Goal: Task Accomplishment & Management: Complete application form

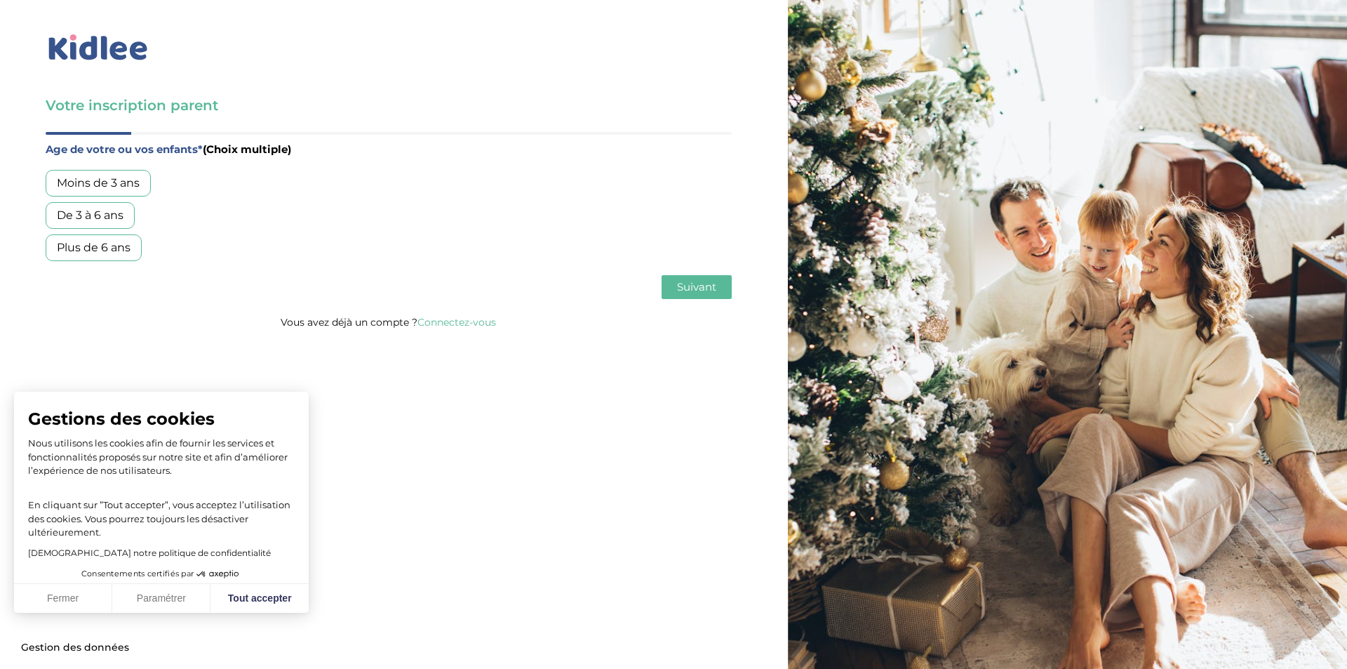
click at [168, 137] on div "Age de votre ou vos enfants* (Choix multiple) Moins de 3 ans De 3 à 6 ans Plus …" at bounding box center [389, 222] width 686 height 181
click at [93, 212] on div "De 3 à 6 ans" at bounding box center [90, 215] width 89 height 27
click at [702, 281] on span "Suivant" at bounding box center [696, 286] width 39 height 13
click at [84, 185] on div "Garde régulière" at bounding box center [100, 183] width 109 height 27
click at [70, 604] on button "Fermer" at bounding box center [63, 598] width 98 height 29
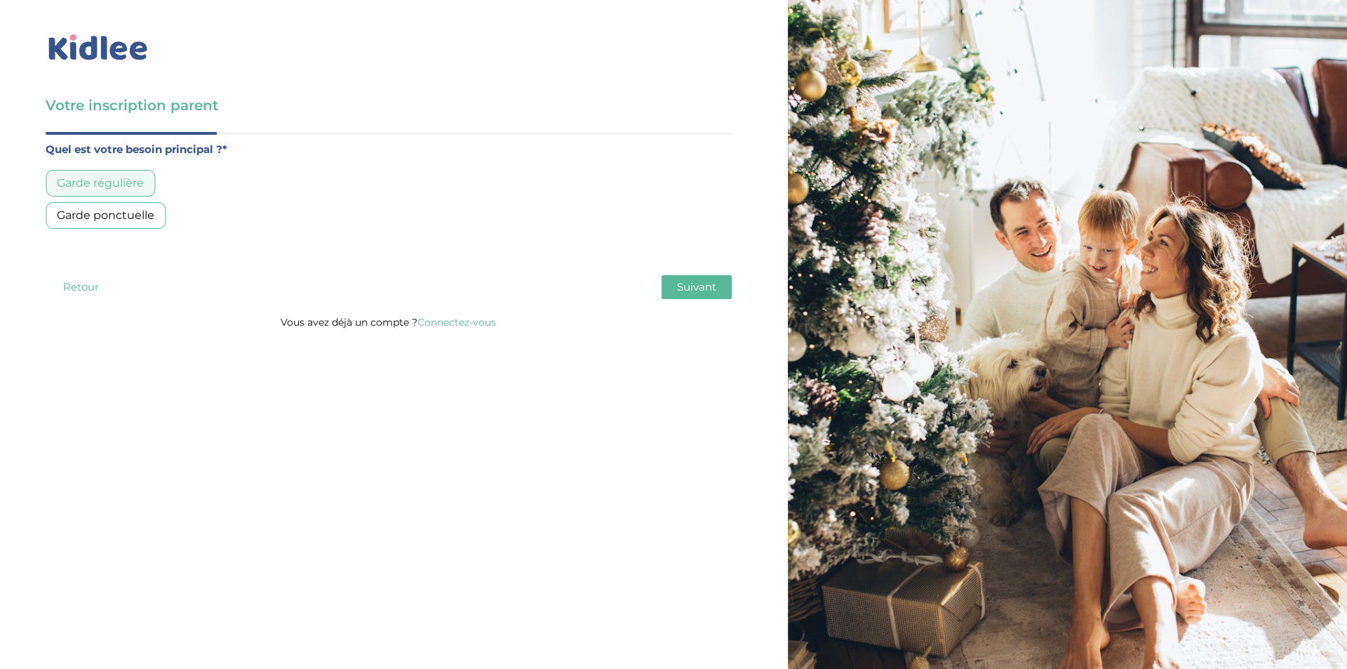
click at [709, 287] on span "Suivant" at bounding box center [696, 286] width 39 height 13
click at [64, 187] on div "Moins de 30h/mois" at bounding box center [110, 183] width 128 height 27
click at [64, 215] on div "Entre 30 et 50h/mois" at bounding box center [116, 215] width 140 height 27
click at [76, 187] on div "Moins de 30h/mois" at bounding box center [110, 183] width 128 height 27
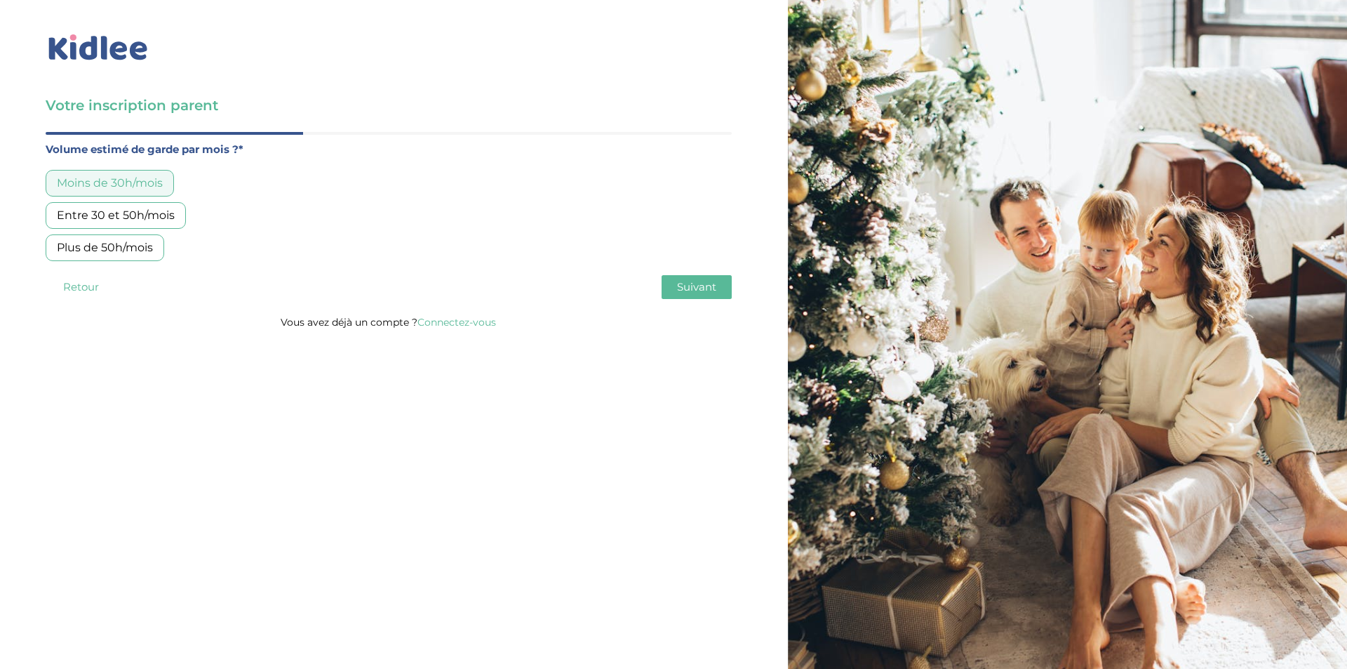
click at [697, 297] on button "Suivant" at bounding box center [697, 287] width 70 height 24
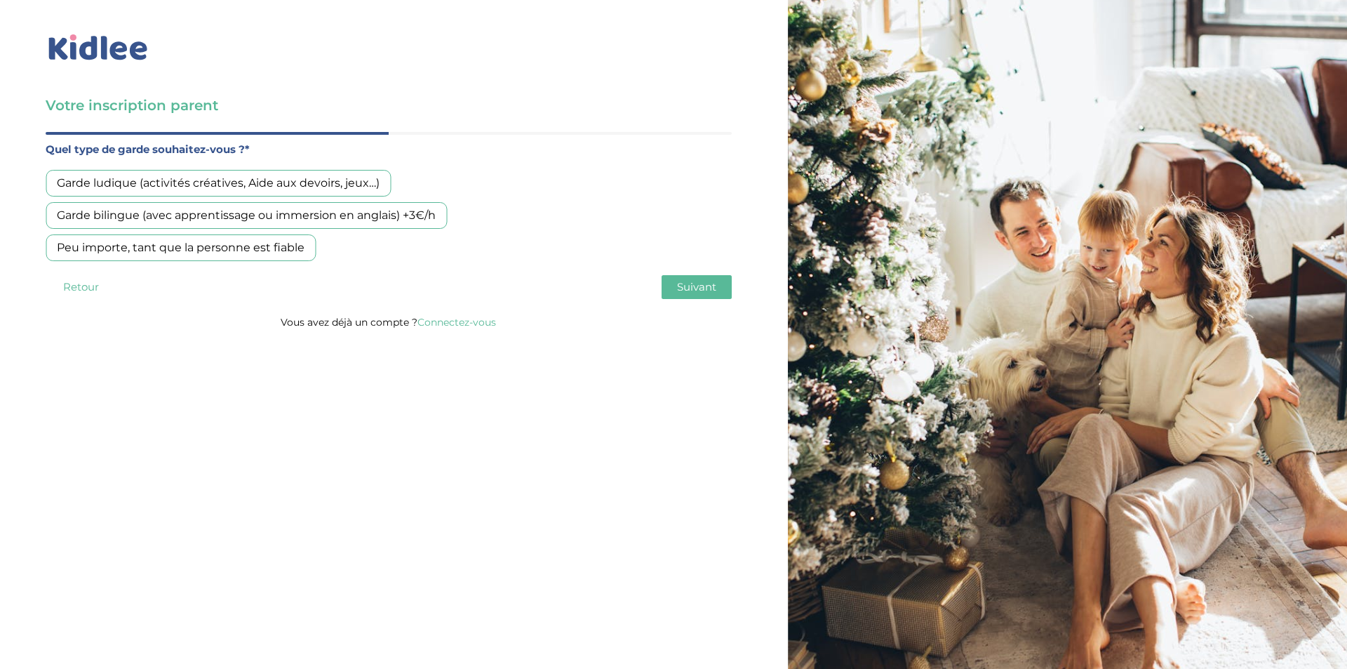
click at [72, 184] on div "Garde ludique (activités créatives, Aide aux devoirs, jeux…)" at bounding box center [218, 183] width 345 height 27
click at [87, 216] on div "Garde bilingue (avec apprentissage ou immersion en anglais) +3€/h" at bounding box center [246, 215] width 401 height 27
click at [88, 182] on div "Garde ludique (activités créatives, Aide aux devoirs, jeux…)" at bounding box center [218, 183] width 345 height 27
click at [679, 278] on button "Suivant" at bounding box center [697, 287] width 70 height 24
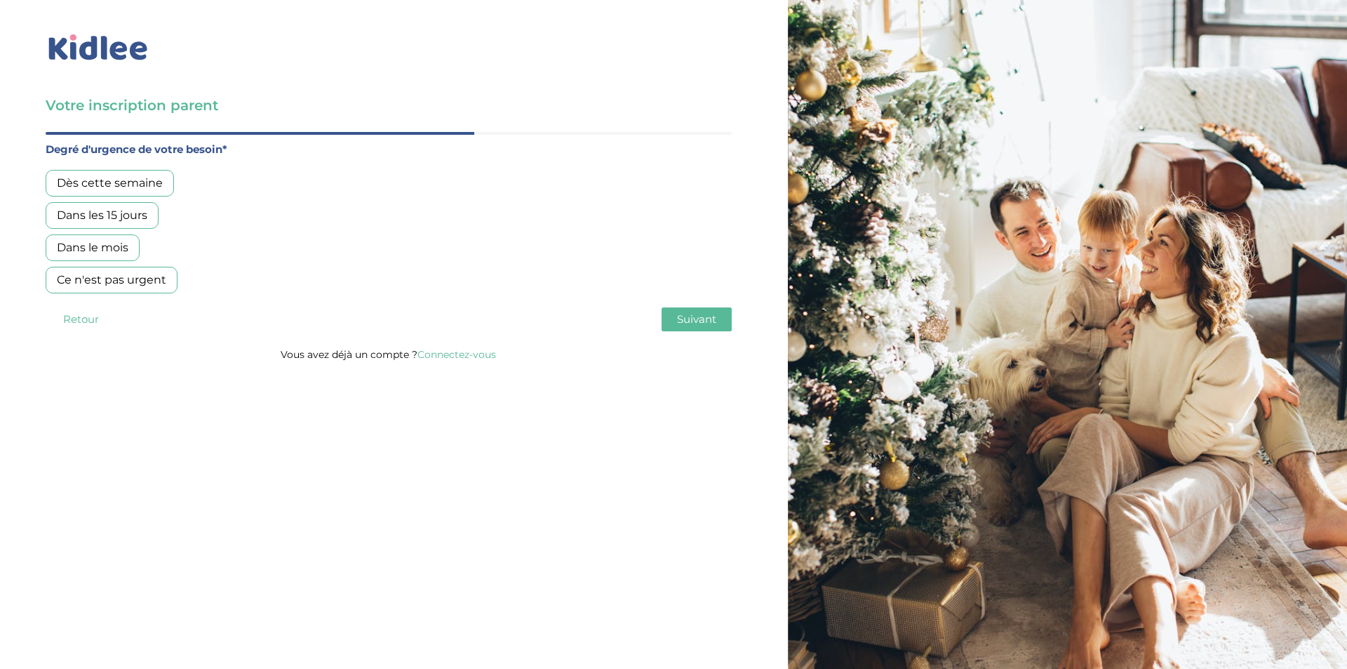
click at [58, 183] on div "Dès cette semaine" at bounding box center [110, 183] width 128 height 27
click at [687, 324] on span "Suivant" at bounding box center [696, 318] width 39 height 13
click at [73, 214] on div "Oui, en direct ou via cercle proche" at bounding box center [152, 215] width 213 height 27
click at [696, 323] on span "Suivant" at bounding box center [696, 318] width 39 height 13
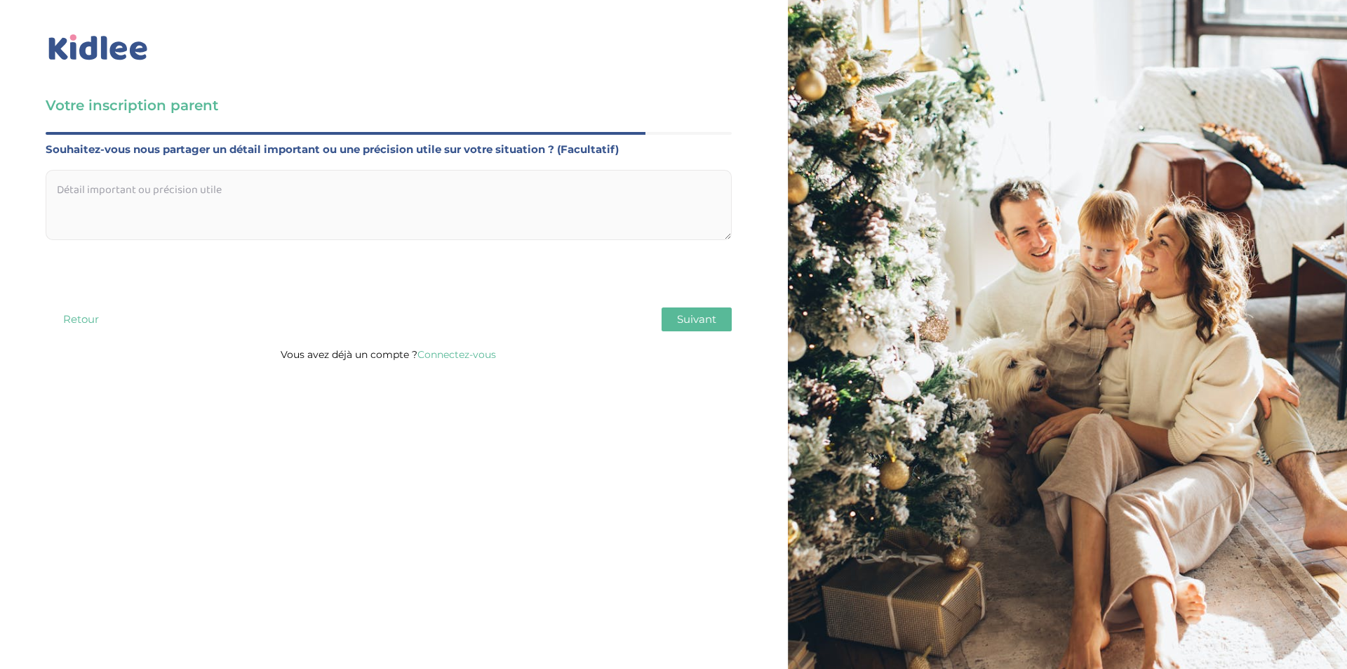
click at [126, 189] on textarea at bounding box center [389, 205] width 686 height 70
paste textarea "Lore ipsumdolors ame consec Adi e'seddo eius temp, inci u'lab etdoloremag Aliq …"
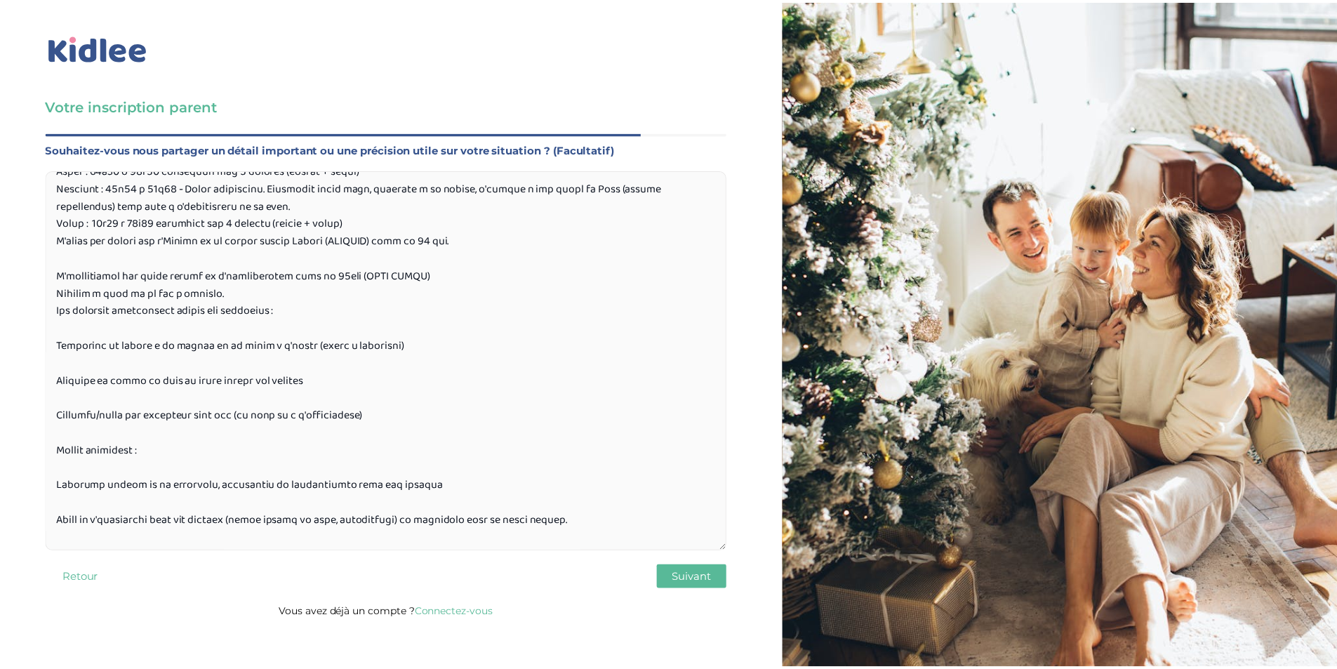
scroll to position [177, 0]
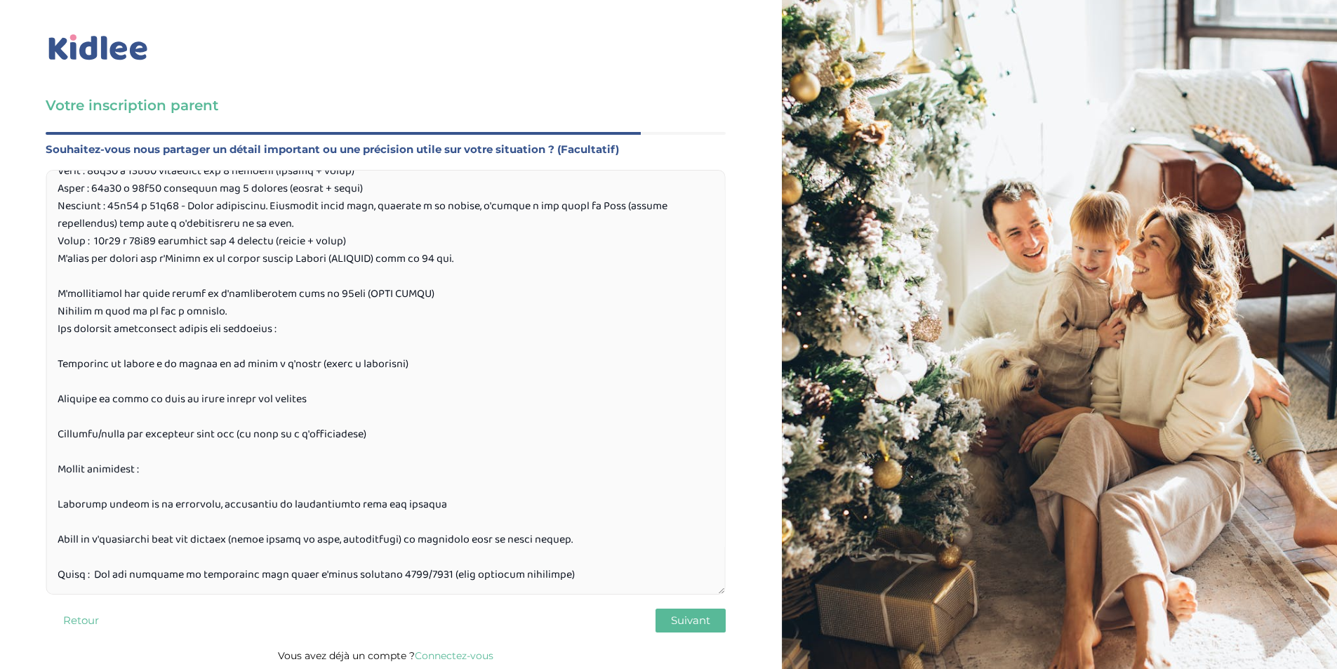
drag, startPoint x: 727, startPoint y: 237, endPoint x: 688, endPoint y: 592, distance: 356.5
click at [688, 592] on textarea at bounding box center [386, 382] width 680 height 425
click at [63, 380] on textarea at bounding box center [386, 382] width 680 height 425
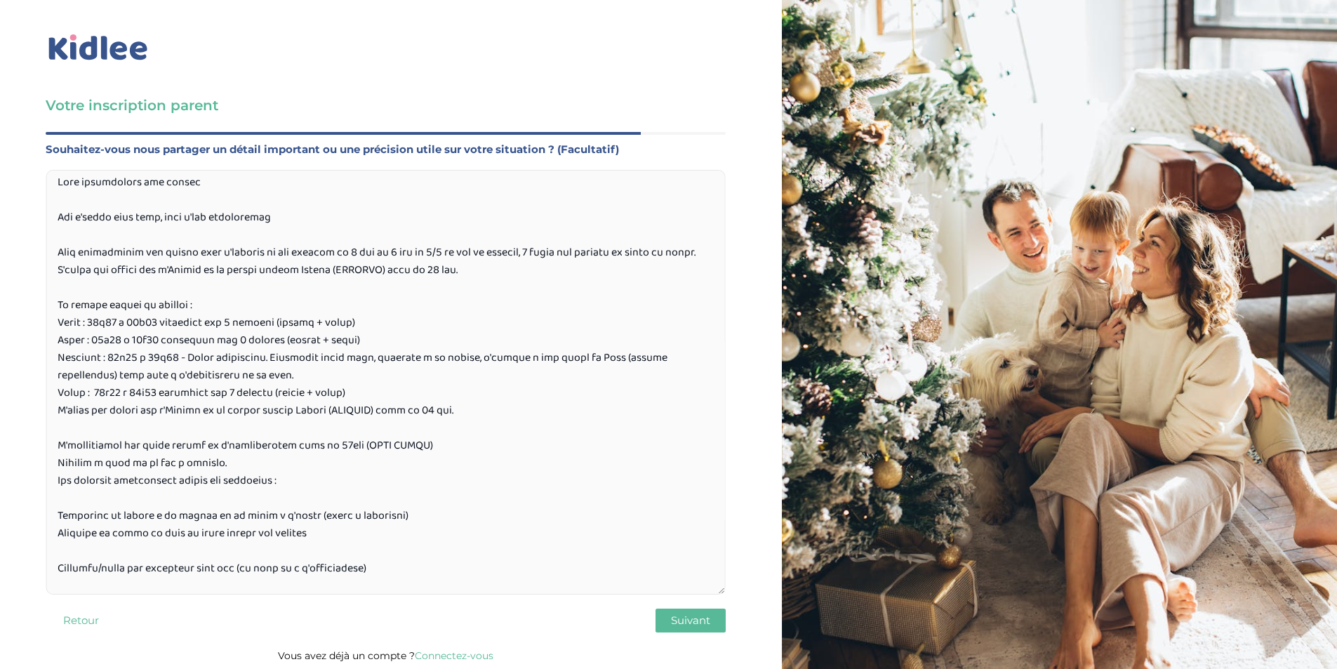
scroll to position [0, 0]
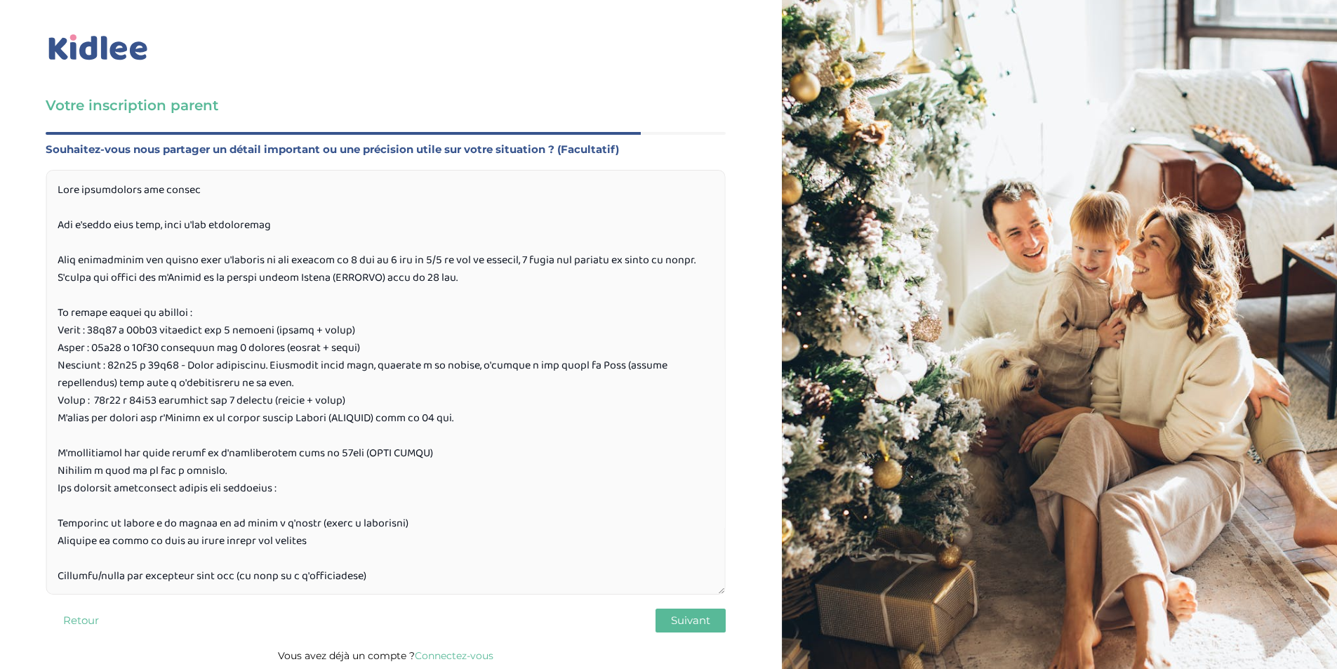
click at [84, 243] on textarea at bounding box center [386, 382] width 680 height 425
click at [77, 211] on textarea at bounding box center [386, 382] width 680 height 425
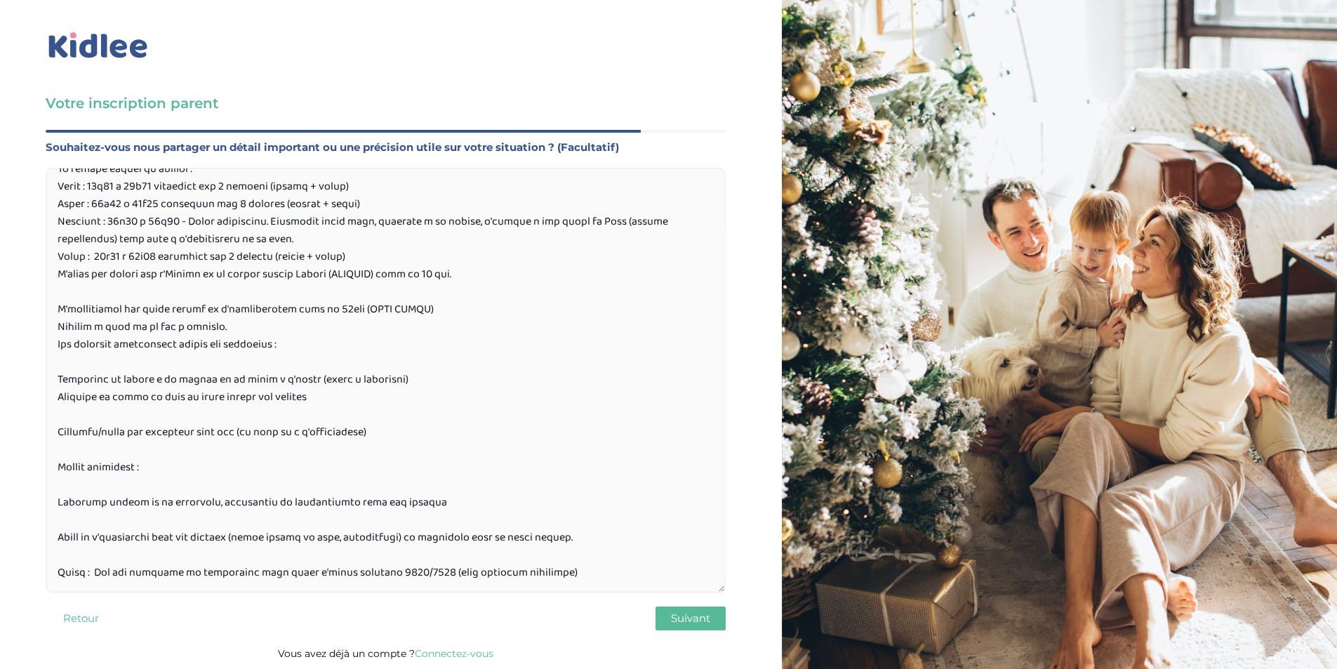
scroll to position [3, 0]
click at [270, 553] on textarea at bounding box center [386, 379] width 680 height 425
drag, startPoint x: 583, startPoint y: 531, endPoint x: 22, endPoint y: 515, distance: 561.6
click at [22, 515] on div "Votre inscription parent Avant de poursuivre veuillez vérifier que tous les cha…" at bounding box center [385, 333] width 792 height 672
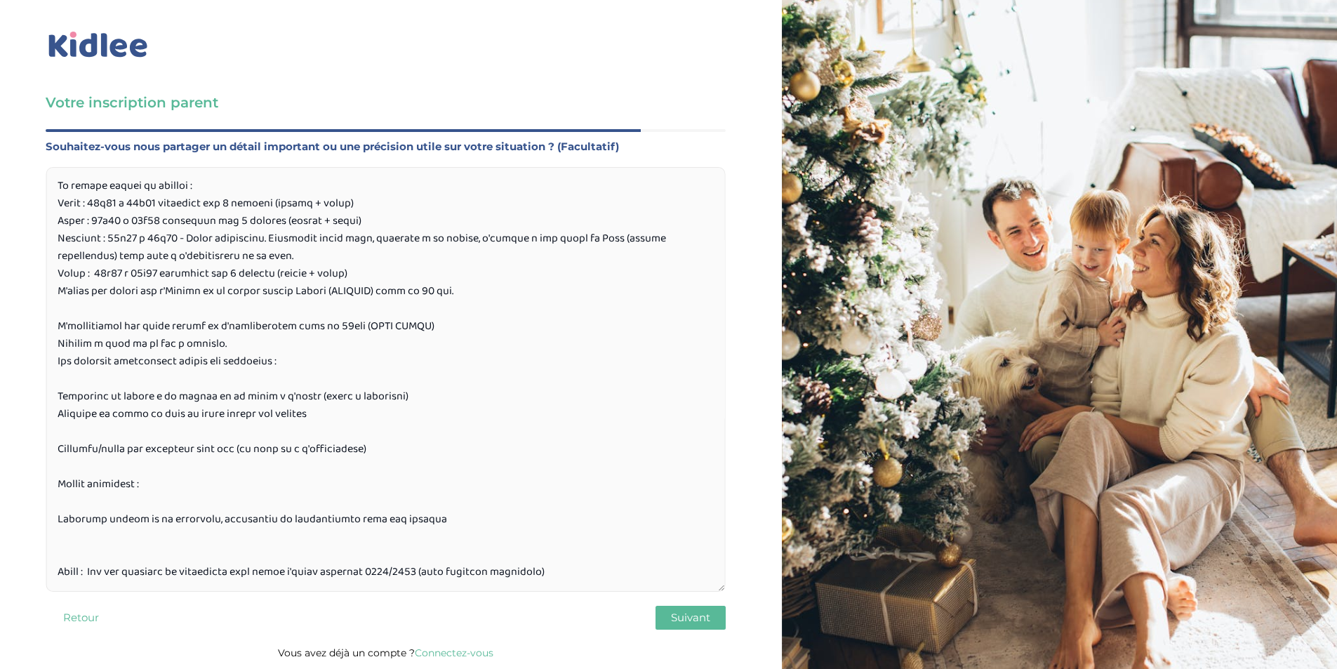
scroll to position [124, 0]
click at [69, 496] on textarea at bounding box center [386, 379] width 680 height 425
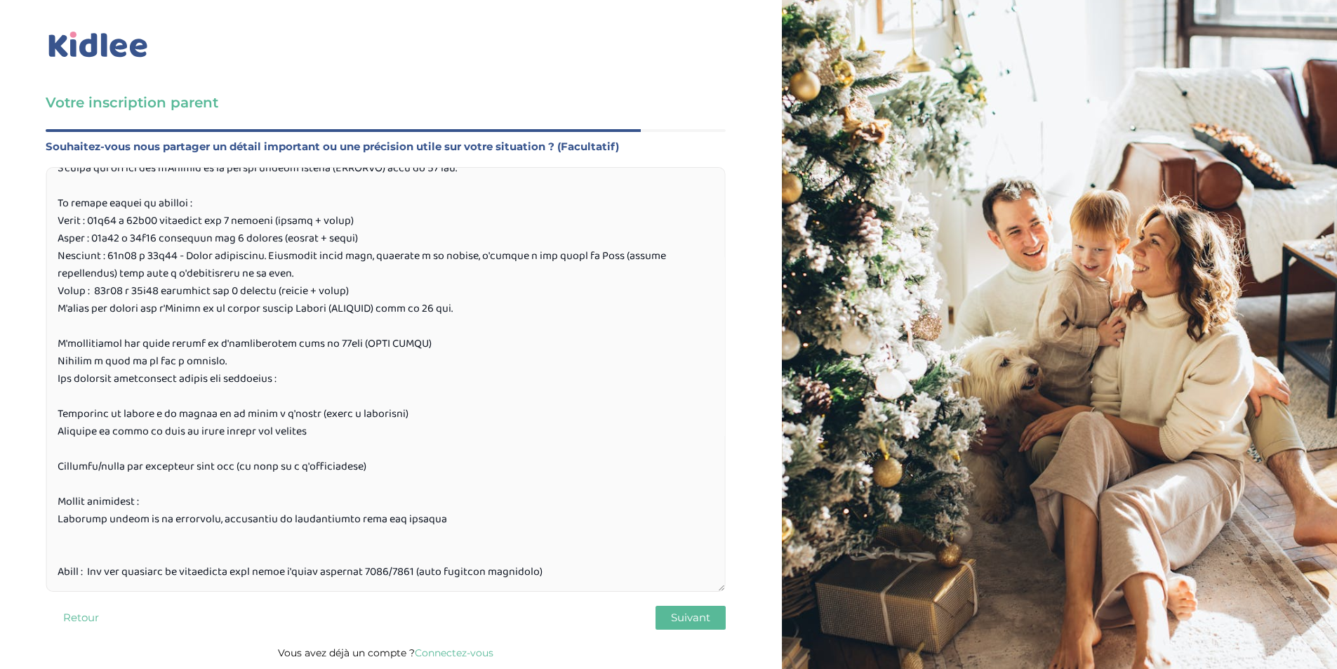
scroll to position [107, 0]
type textarea "Lore ipsumdolors ame consec Adi e'seddo eius temp, inci u'lab etdoloremag Aliq …"
click at [693, 625] on button "Suivant" at bounding box center [690, 618] width 70 height 24
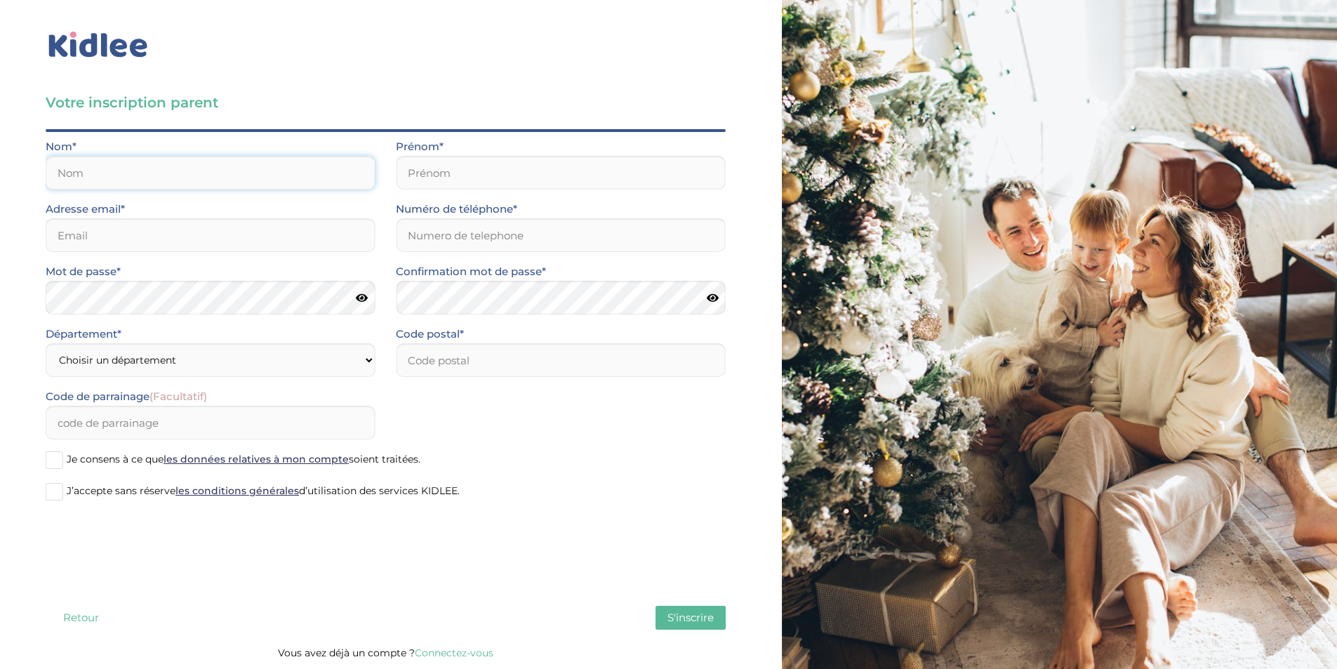
click at [91, 175] on input "text" at bounding box center [210, 173] width 329 height 34
type input "DUPREY"
type input "[PERSON_NAME]"
type input "[EMAIL_ADDRESS][DOMAIN_NAME]"
type input "0619285588"
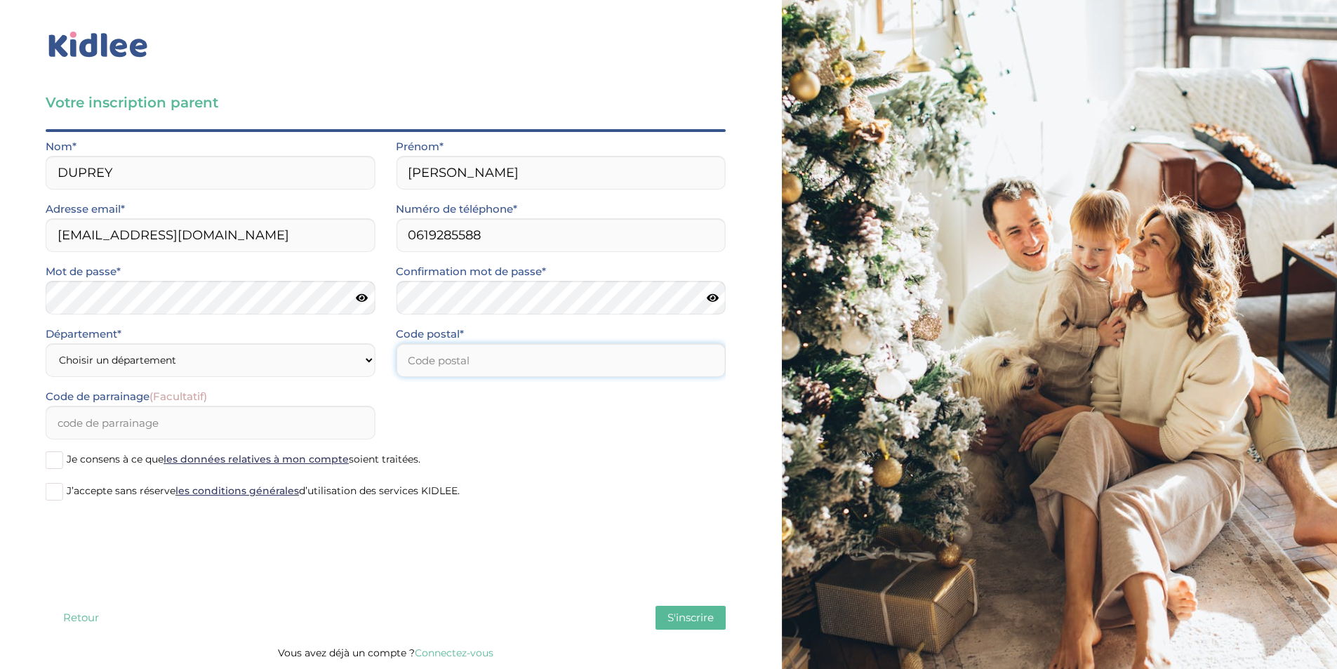
type input "75006"
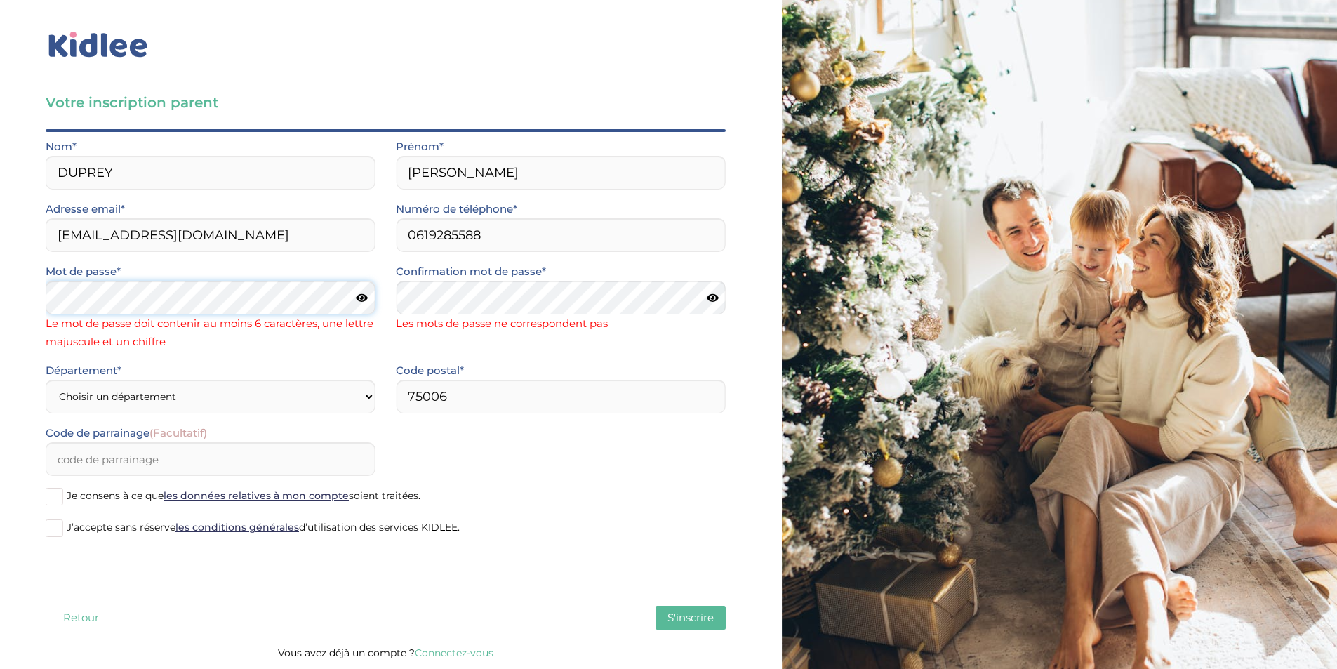
click at [0, 316] on div "Votre inscription parent Avant de poursuivre veuillez vérifier que tous les cha…" at bounding box center [385, 333] width 792 height 672
click at [10, 312] on div "Votre inscription parent Avant de poursuivre veuillez vérifier que tous les cha…" at bounding box center [385, 333] width 792 height 672
click at [246, 298] on div "Mot de passe* Le mot de passe doit contenir au moins 6 caractères, une lettre m…" at bounding box center [385, 311] width 701 height 99
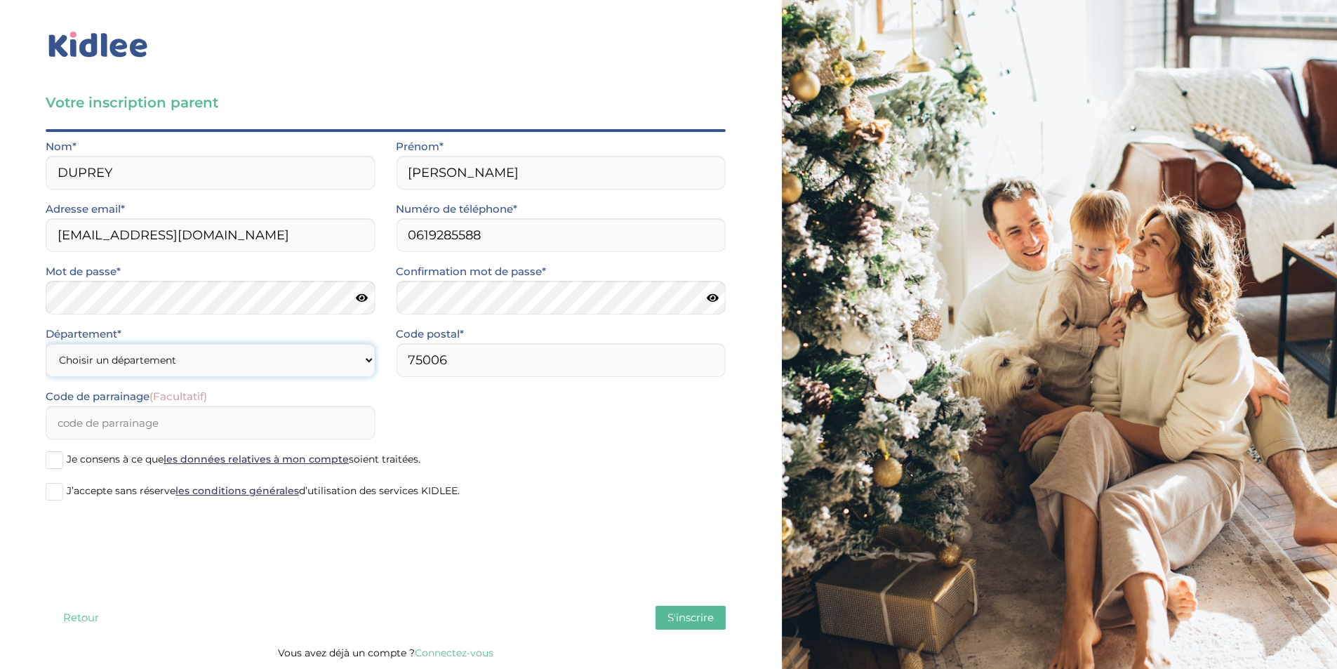
click at [158, 379] on div "Département* Choisir un département [GEOGRAPHIC_DATA] (75) [GEOGRAPHIC_DATA] (9…" at bounding box center [210, 356] width 350 height 62
click at [567, 429] on div "Code de parrainage (Facultatif)" at bounding box center [385, 418] width 701 height 62
click at [0, 295] on div "Votre inscription parent Avant de poursuivre veuillez vérifier que tous les cha…" at bounding box center [385, 333] width 792 height 672
click at [359, 298] on div "Mot de passe* Confirmation mot de passe*" at bounding box center [385, 293] width 701 height 62
click at [365, 297] on icon at bounding box center [362, 298] width 12 height 11
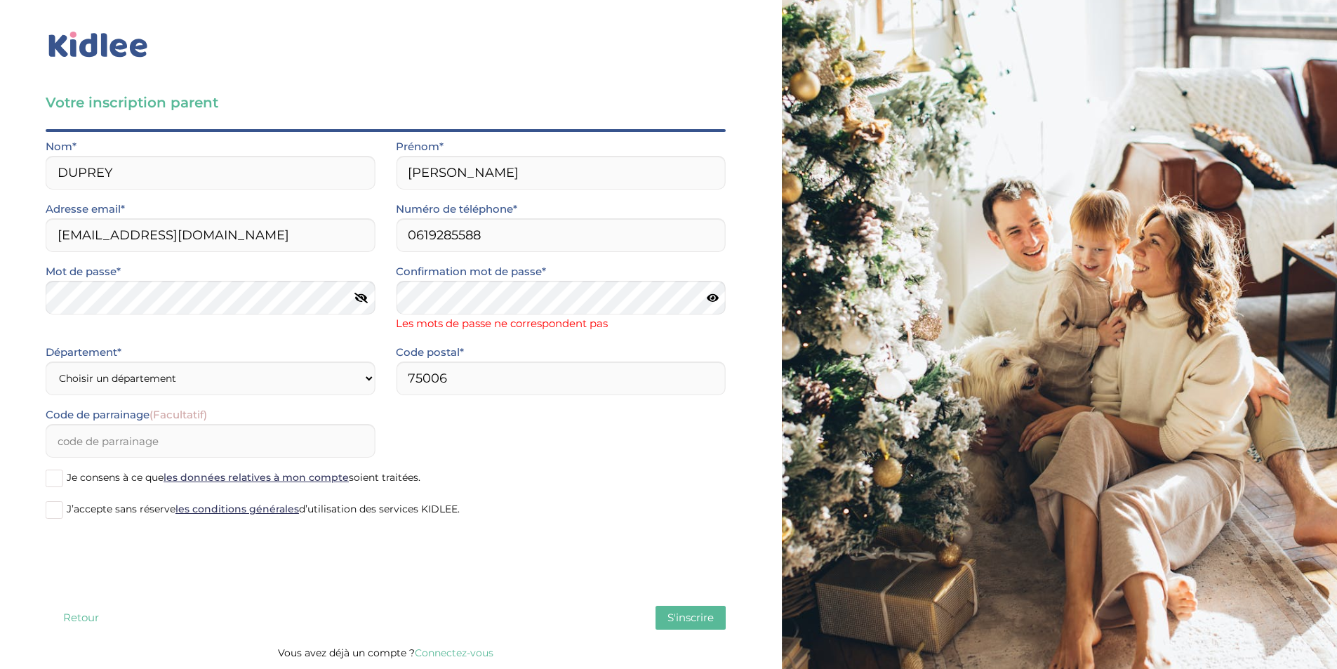
click at [713, 299] on icon at bounding box center [713, 298] width 12 height 11
click at [215, 378] on div "Département* Choisir un département [GEOGRAPHIC_DATA] (75) [GEOGRAPHIC_DATA] (9…" at bounding box center [210, 374] width 350 height 62
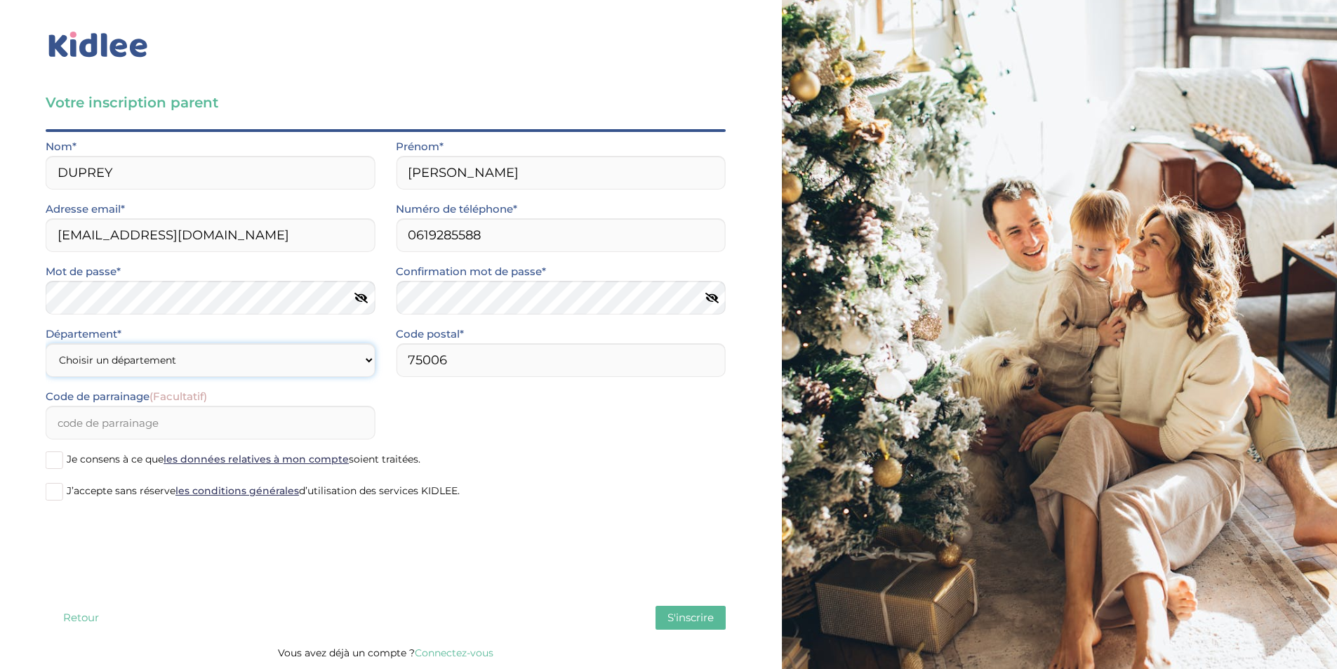
select select "75"
click at [46, 343] on select "Choisir un département [GEOGRAPHIC_DATA] (75) [GEOGRAPHIC_DATA] (92) [GEOGRAPHI…" at bounding box center [210, 360] width 329 height 34
click at [702, 622] on span "S'inscrire" at bounding box center [690, 616] width 46 height 13
click at [698, 618] on span "S'inscrire" at bounding box center [690, 616] width 46 height 13
click at [220, 291] on div "Mot de passe* Confirmation mot de passe*" at bounding box center [385, 293] width 701 height 62
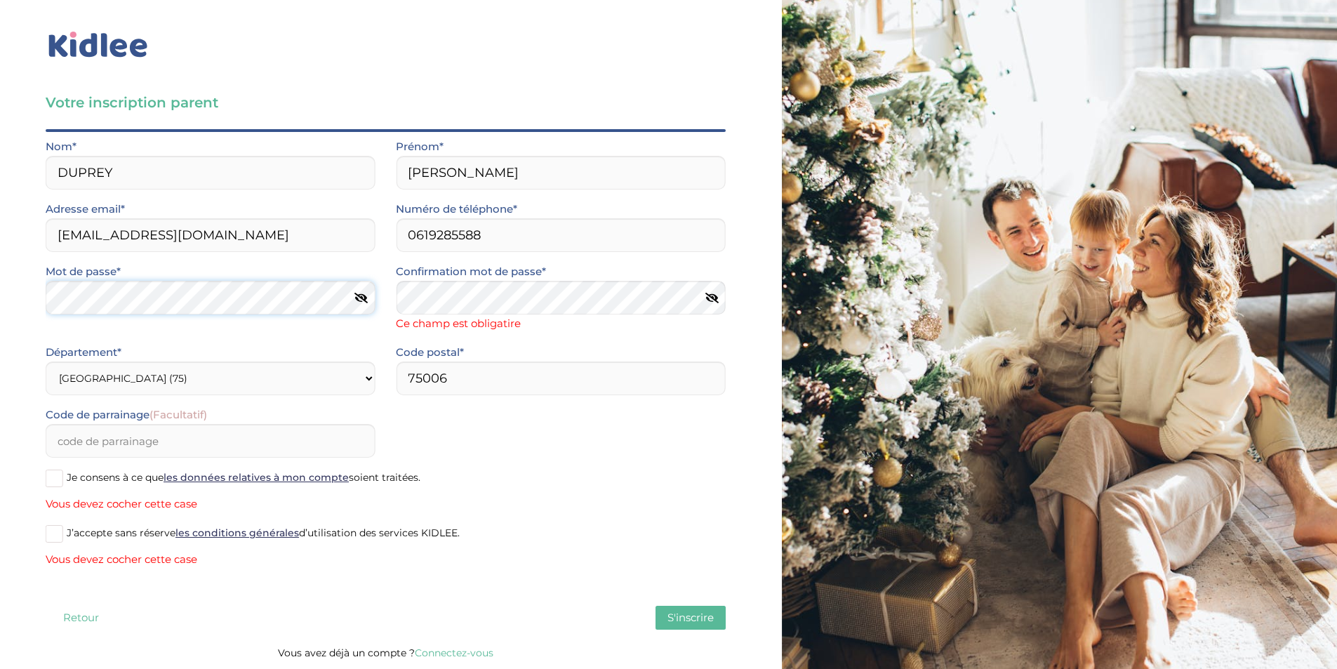
click at [0, 306] on div "Votre inscription parent Avant de poursuivre veuillez vérifier que tous les cha…" at bounding box center [385, 333] width 792 height 672
drag, startPoint x: 248, startPoint y: 231, endPoint x: 8, endPoint y: 225, distance: 240.1
click at [6, 231] on div "Votre inscription parent Avant de poursuivre veuillez vérifier que tous les cha…" at bounding box center [385, 333] width 792 height 672
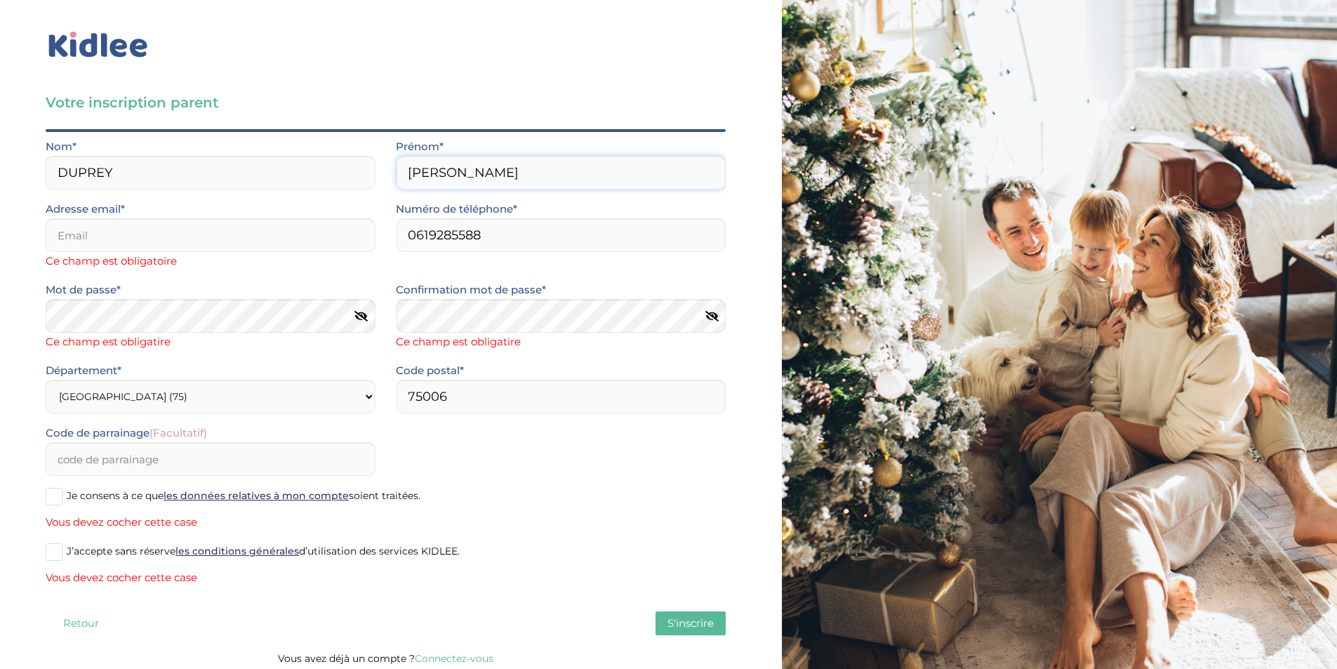
drag, startPoint x: 200, startPoint y: 164, endPoint x: 0, endPoint y: 110, distance: 207.0
click at [0, 118] on div "Votre inscription parent Avant de poursuivre veuillez vérifier que tous les cha…" at bounding box center [385, 335] width 792 height 677
